Goal: Information Seeking & Learning: Learn about a topic

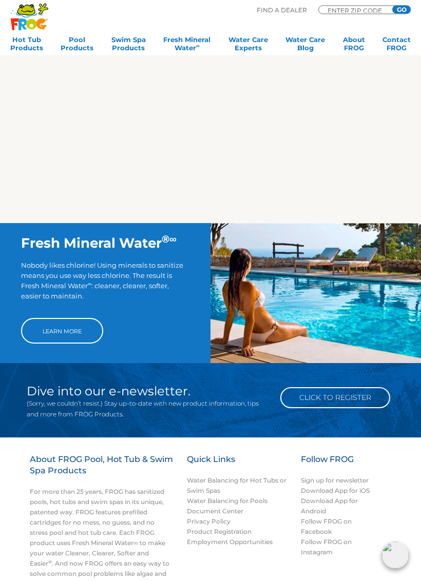
scroll to position [526, 0]
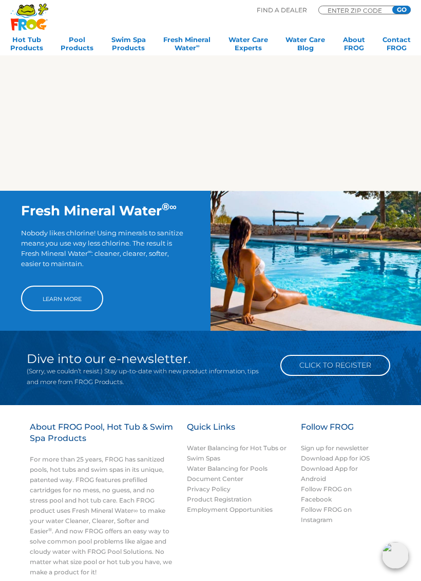
click at [58, 306] on link "Learn More" at bounding box center [62, 299] width 82 height 26
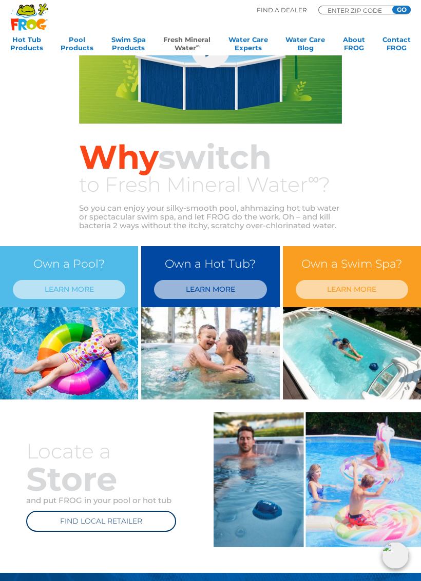
scroll to position [150, 0]
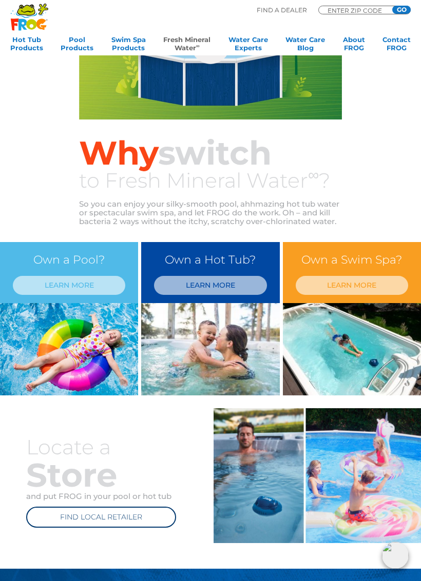
click at [340, 284] on link "LEARN MORE" at bounding box center [351, 285] width 112 height 19
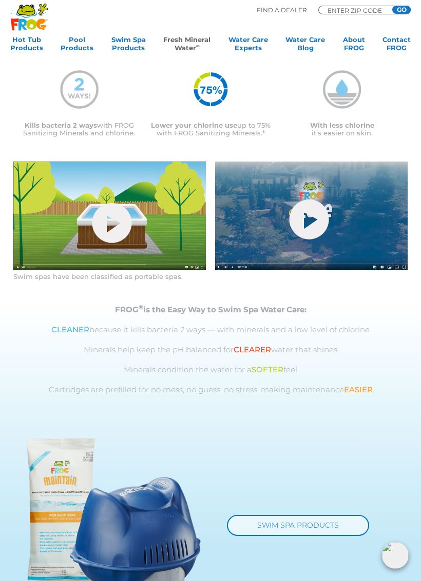
scroll to position [383, 0]
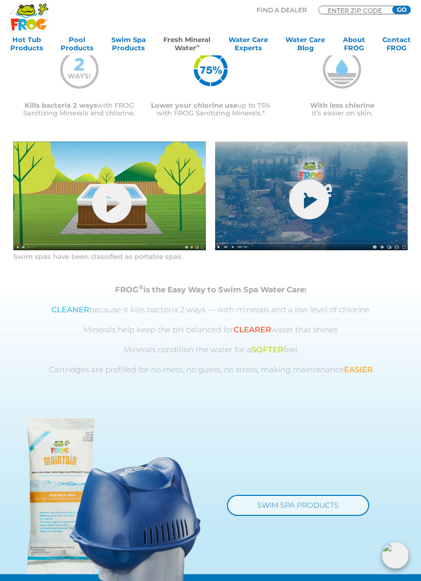
click at [112, 223] on link "hide-me" at bounding box center [111, 203] width 39 height 40
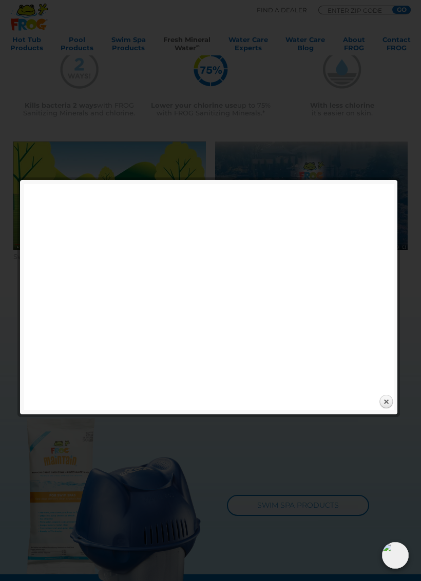
click at [386, 400] on link "Close" at bounding box center [385, 401] width 15 height 15
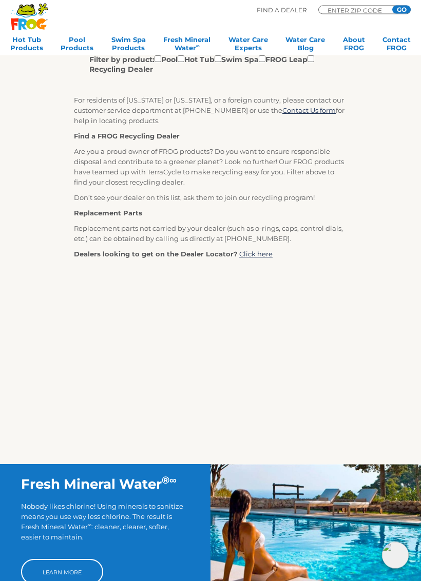
scroll to position [255, 0]
